Goal: Communication & Community: Answer question/provide support

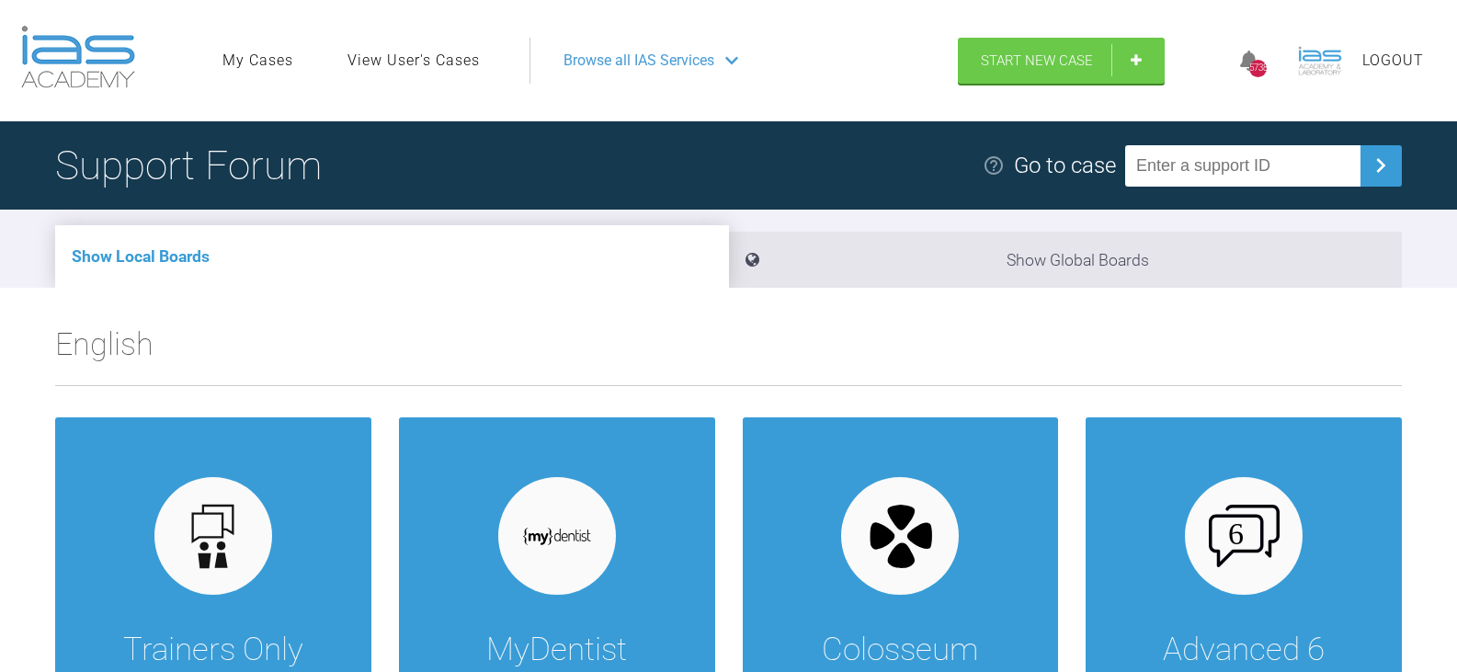
click at [1304, 164] on input "text" at bounding box center [1242, 165] width 235 height 41
drag, startPoint x: 1268, startPoint y: 166, endPoint x: 913, endPoint y: 165, distance: 354.7
click at [913, 165] on div "Support Forum Go to case ZKQXZKR5" at bounding box center [728, 165] width 1457 height 88
type input "ZKQXZKR5"
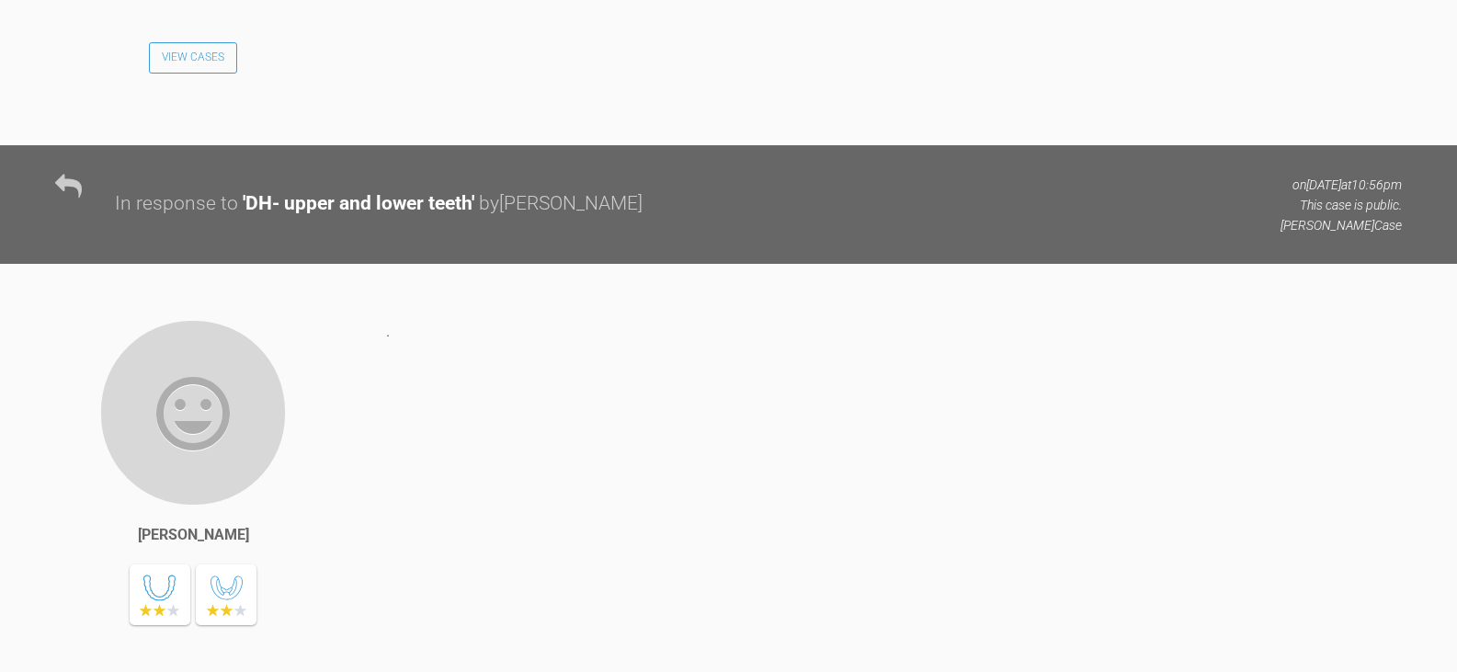
scroll to position [3676, 0]
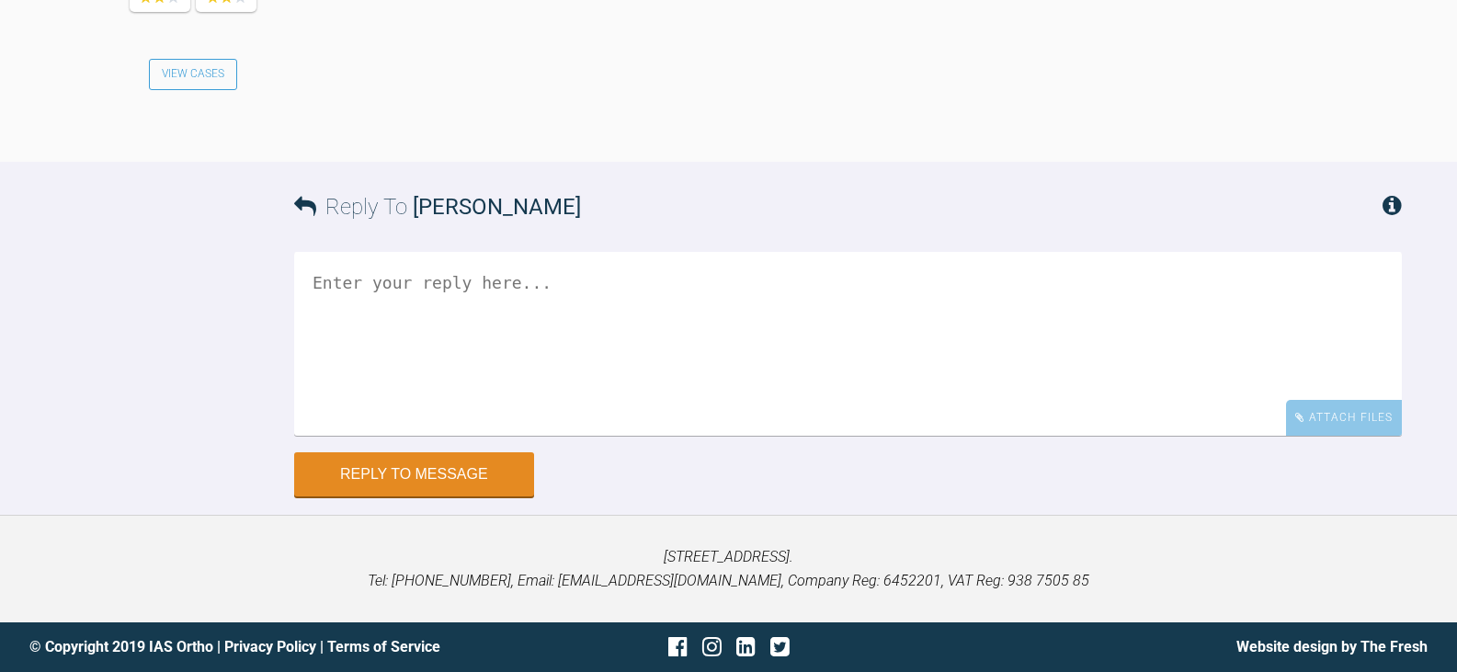
scroll to position [4734, 0]
click at [691, 314] on textarea at bounding box center [847, 344] width 1107 height 184
type textarea "Hi [PERSON_NAME], Please see attached images:"
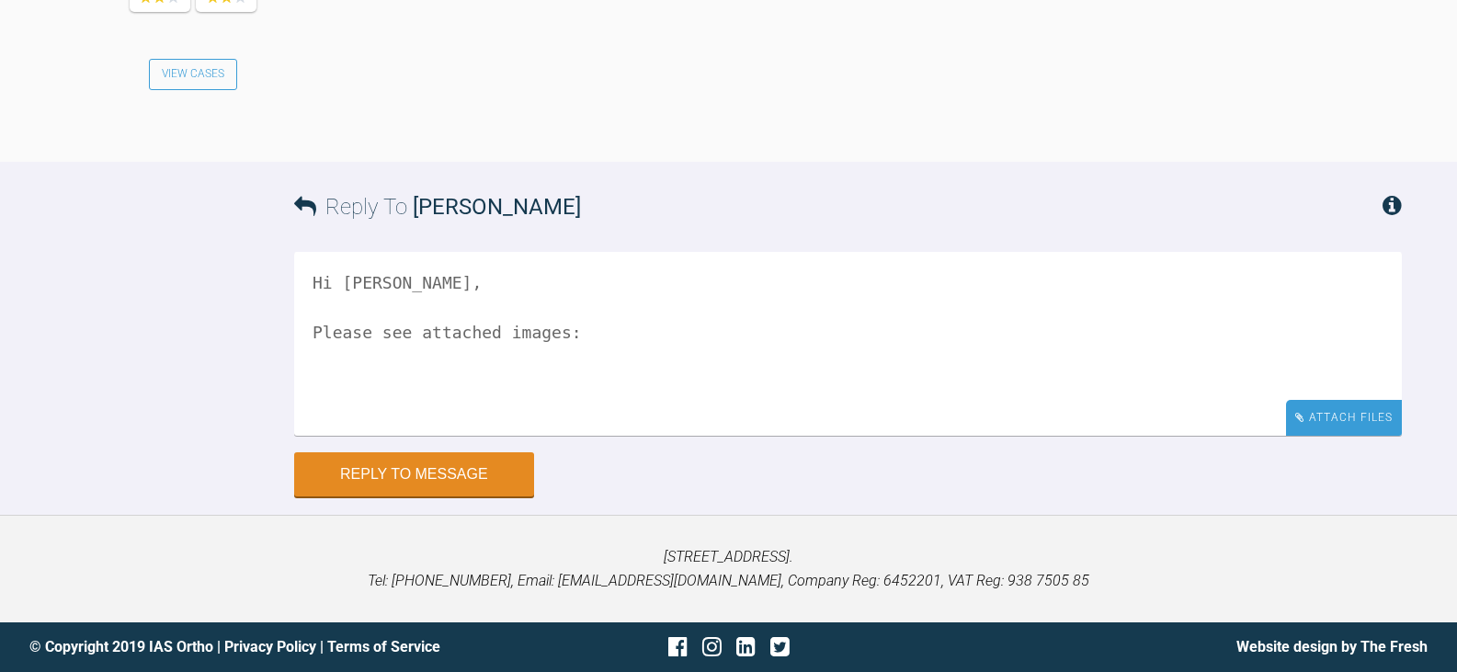
click at [1348, 426] on div "Attach Files" at bounding box center [1344, 418] width 116 height 36
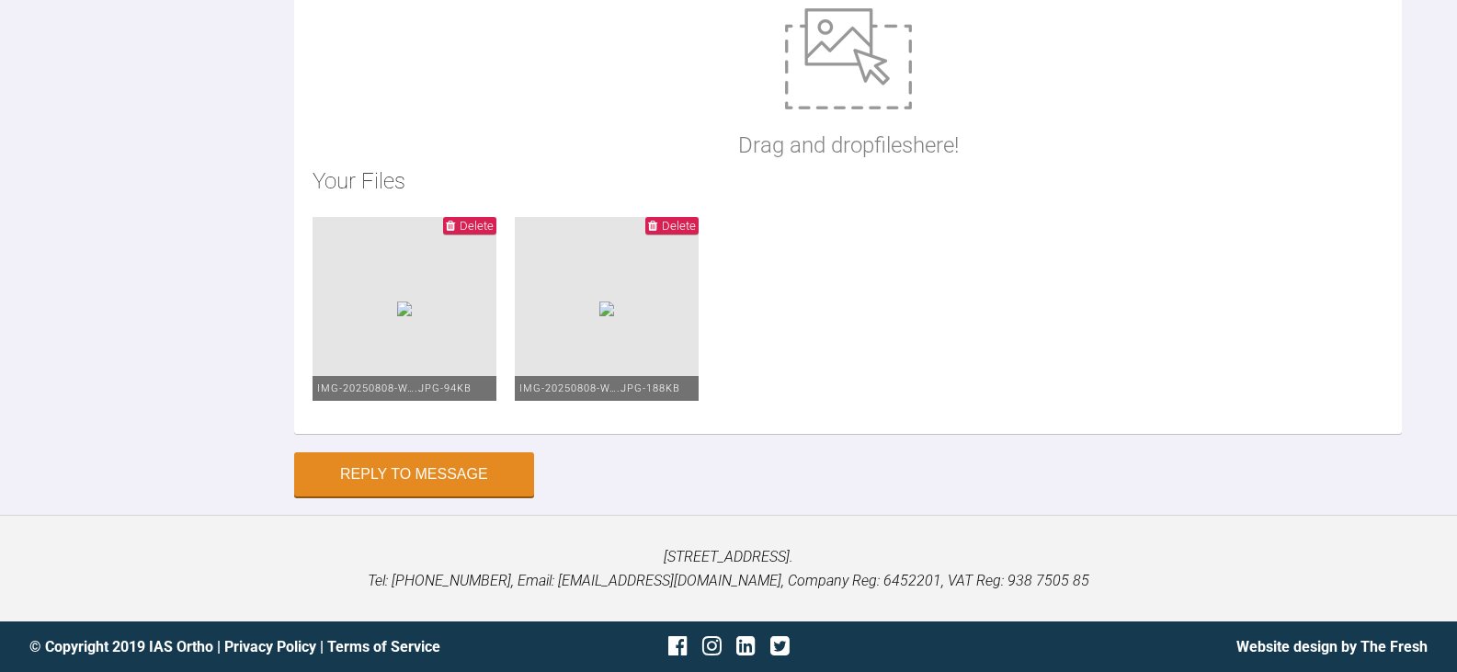
drag, startPoint x: 788, startPoint y: 346, endPoint x: 283, endPoint y: 232, distance: 518.1
click at [283, 232] on div "Reply To [PERSON_NAME] Hi [PERSON_NAME], Please see attached images: Hide Files…" at bounding box center [728, 98] width 1457 height 797
click at [484, 479] on button "Reply to Message" at bounding box center [414, 476] width 240 height 44
click at [494, 478] on button "Reply to Message" at bounding box center [414, 476] width 240 height 44
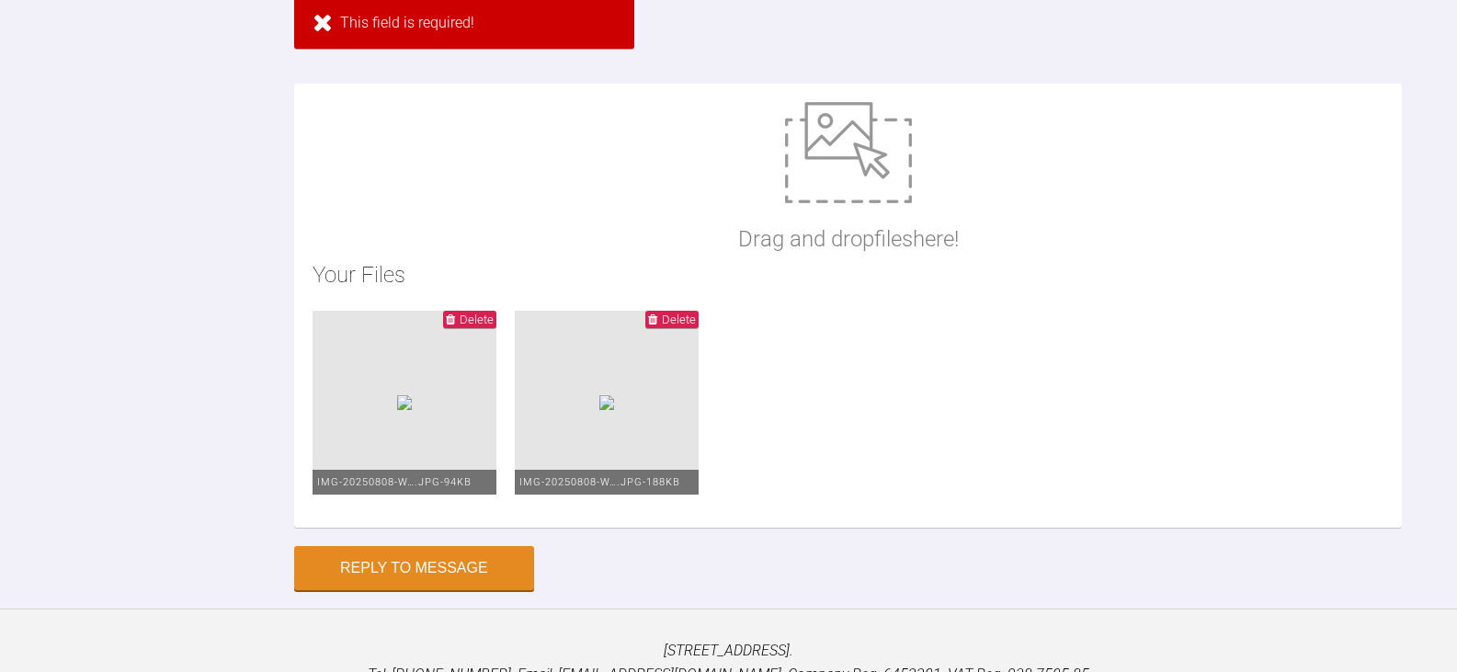
scroll to position [4715, 0]
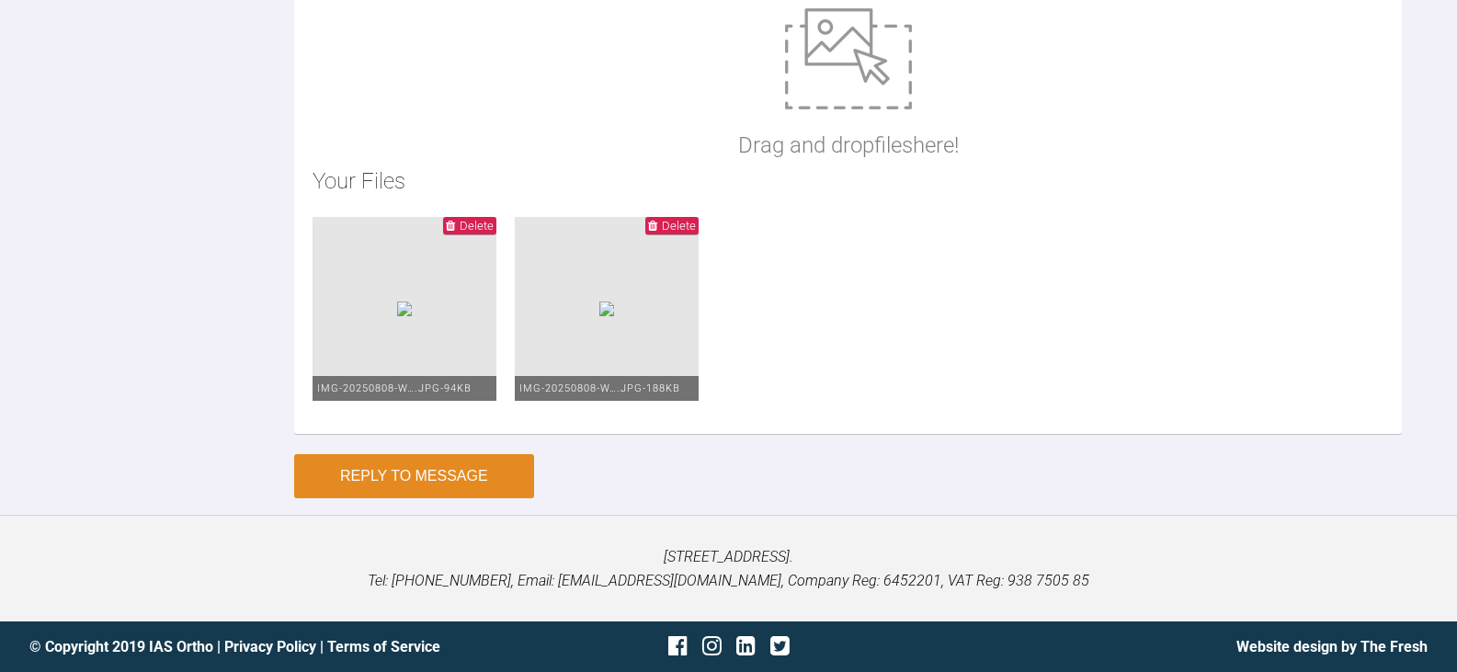
type textarea "Hi [PERSON_NAME], Please see attached images:"
click at [470, 466] on button "Reply to Message" at bounding box center [414, 476] width 240 height 44
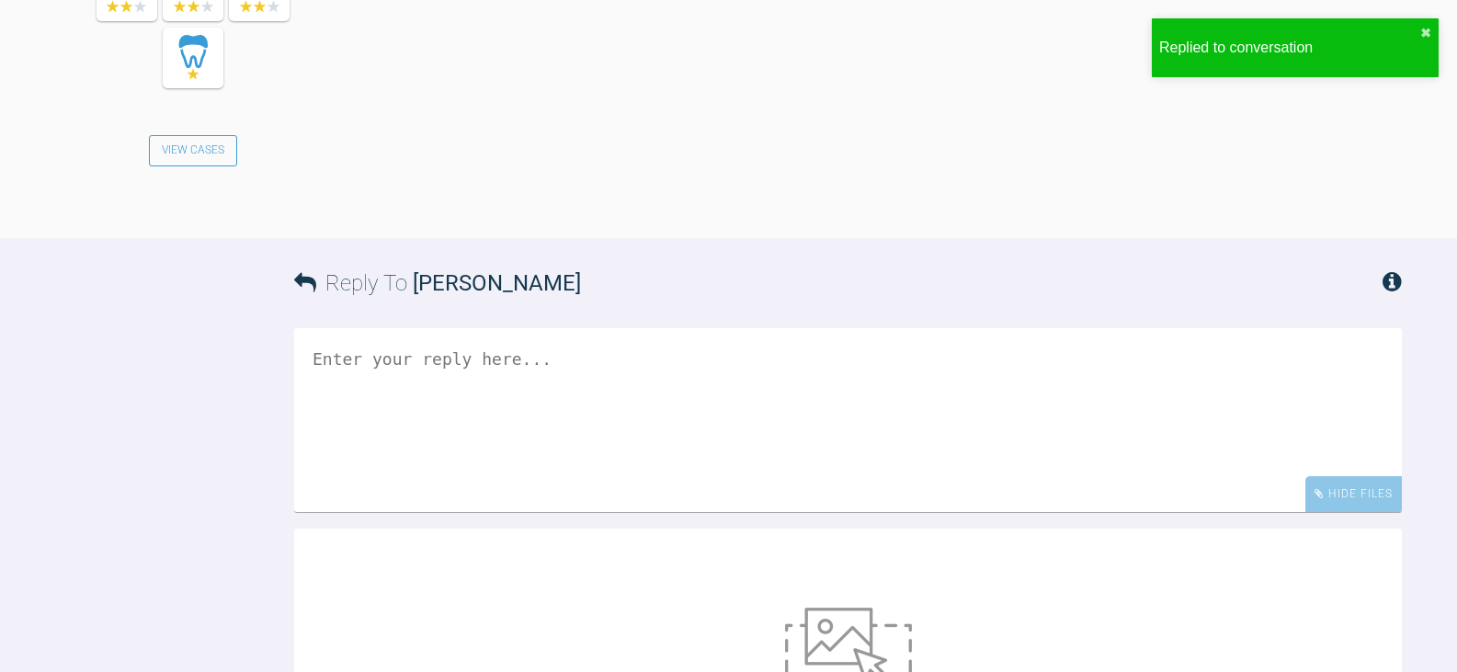
scroll to position [5105, 0]
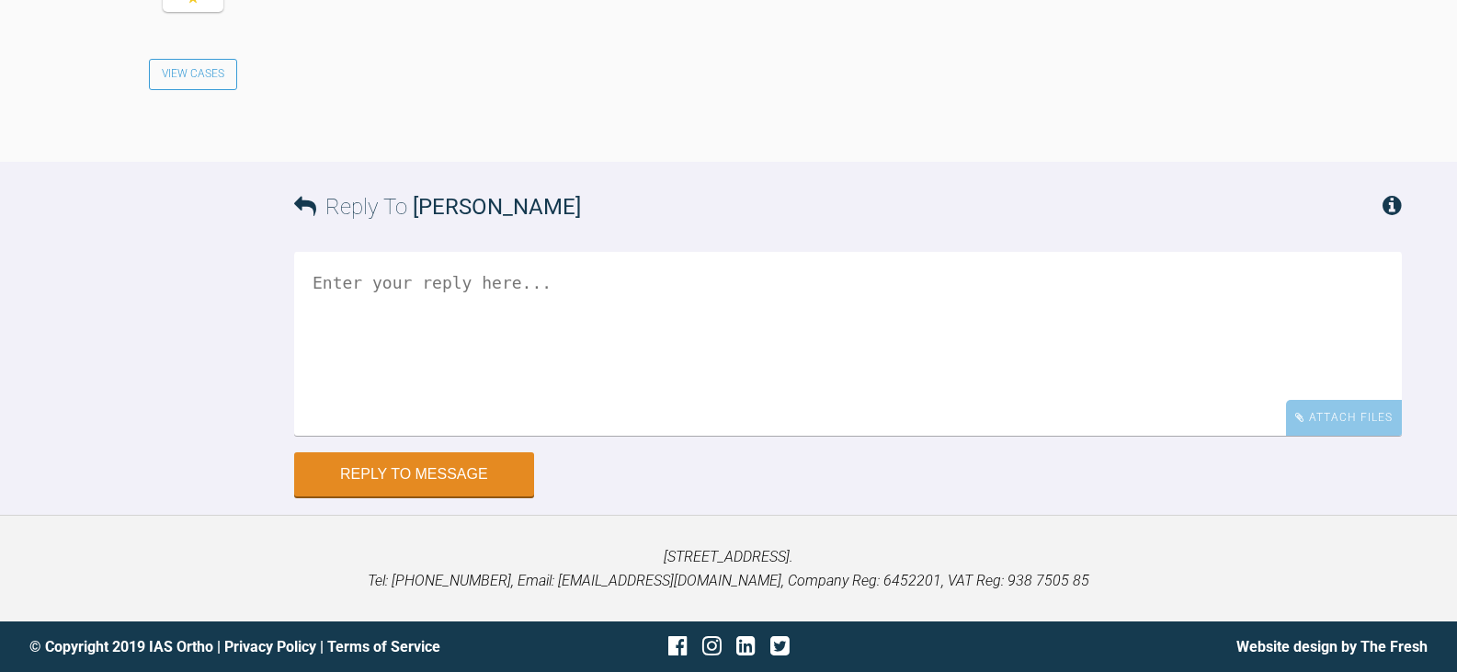
scroll to position [5062, 0]
